Goal: Task Accomplishment & Management: Manage account settings

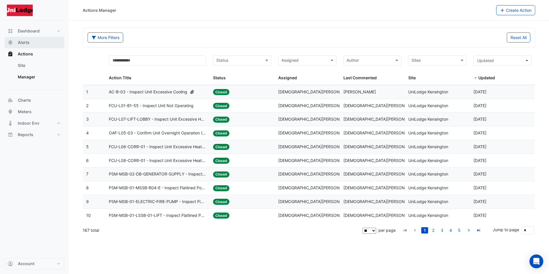
click at [22, 42] on span "Alerts" at bounding box center [24, 43] width 12 height 6
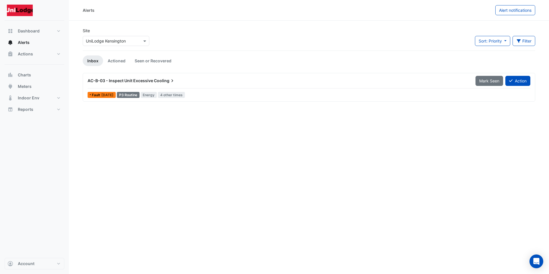
click at [106, 95] on span "[DATE]" at bounding box center [107, 95] width 12 height 4
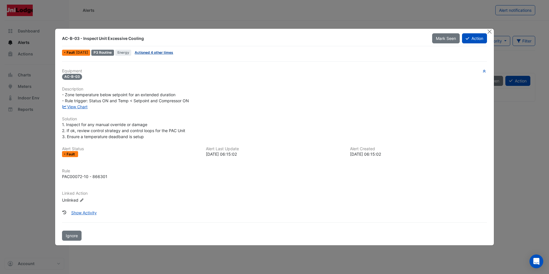
click at [150, 53] on link "Actioned 4 other times" at bounding box center [154, 52] width 38 height 4
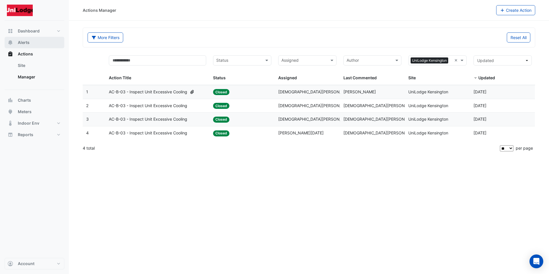
click at [25, 43] on span "Alerts" at bounding box center [24, 43] width 12 height 6
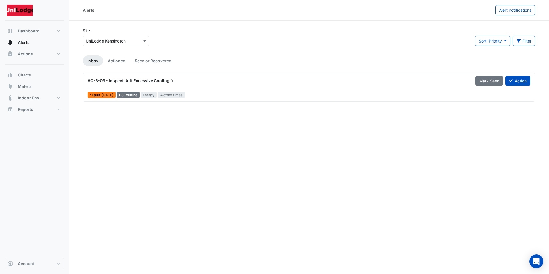
click at [107, 94] on span "[DATE]" at bounding box center [107, 95] width 12 height 4
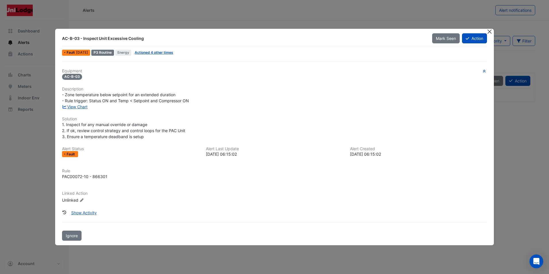
click at [490, 31] on button "Close" at bounding box center [489, 32] width 6 height 6
